Goal: Find specific page/section: Find specific page/section

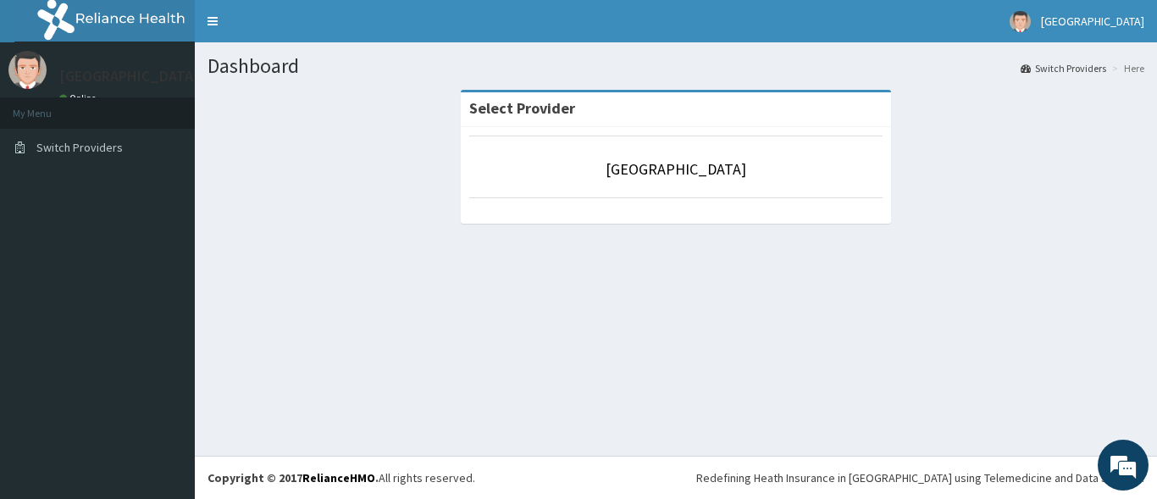
click at [746, 180] on p "[GEOGRAPHIC_DATA]" at bounding box center [675, 169] width 413 height 22
click at [606, 166] on link "[GEOGRAPHIC_DATA]" at bounding box center [676, 168] width 141 height 19
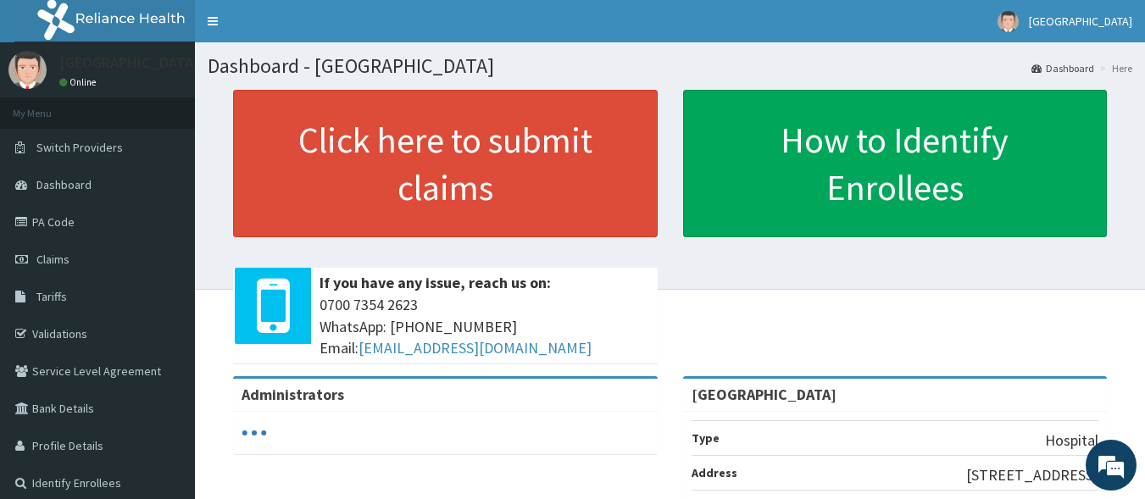
click at [86, 209] on link "PA Code" at bounding box center [97, 221] width 195 height 37
